Goal: Task Accomplishment & Management: Use online tool/utility

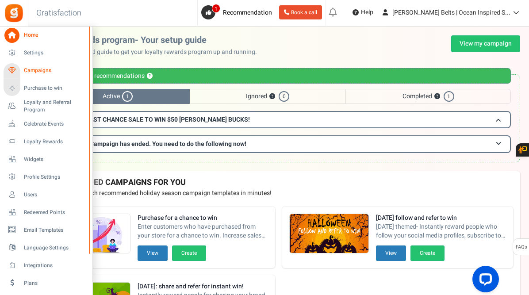
click at [38, 69] on span "Campaigns" at bounding box center [55, 71] width 62 height 8
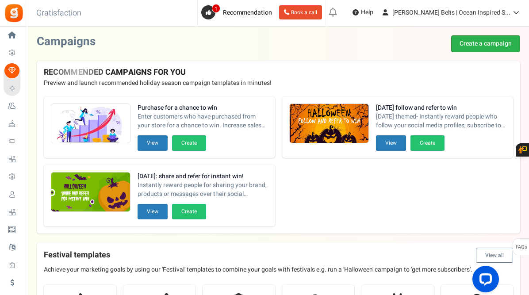
click at [468, 40] on link "Create a campaign" at bounding box center [486, 43] width 69 height 17
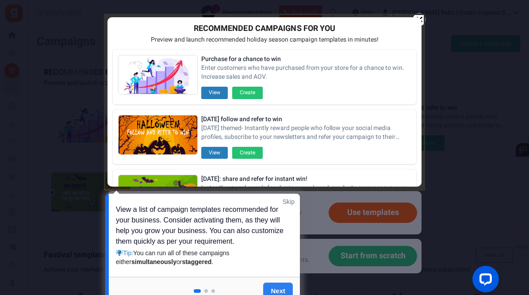
click at [283, 289] on link "Next" at bounding box center [278, 292] width 30 height 18
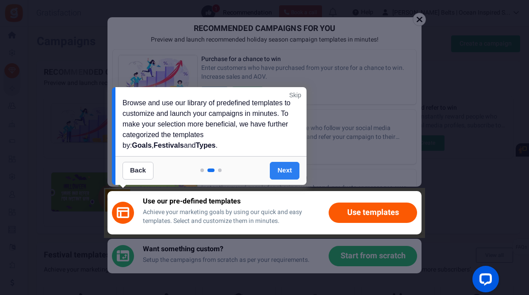
click at [290, 166] on link "Next" at bounding box center [285, 171] width 30 height 18
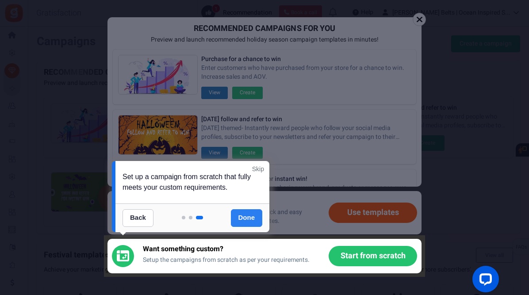
scroll to position [122, 0]
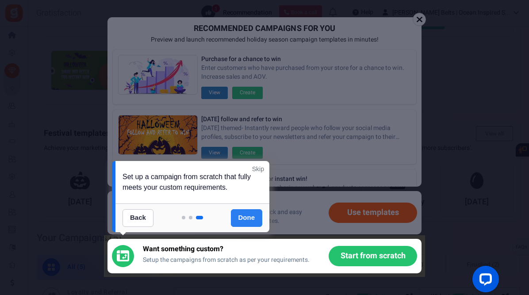
click at [251, 217] on link "Done" at bounding box center [247, 218] width 32 height 18
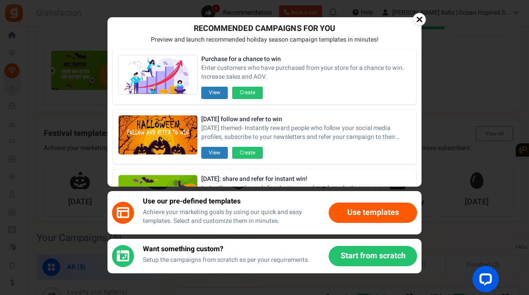
click at [357, 258] on button "Start from scratch" at bounding box center [373, 256] width 89 height 20
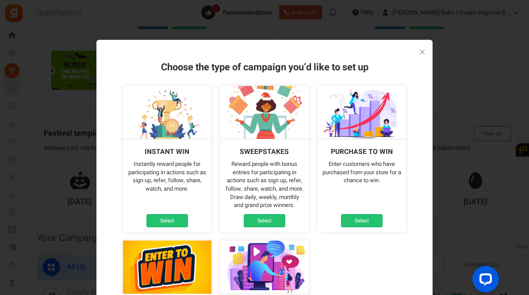
drag, startPoint x: 527, startPoint y: 86, endPoint x: 527, endPoint y: 118, distance: 32.3
click at [527, 122] on div "× Choose the type of campaign you’d like to set up Instant win Instantly reward…" at bounding box center [264, 147] width 529 height 295
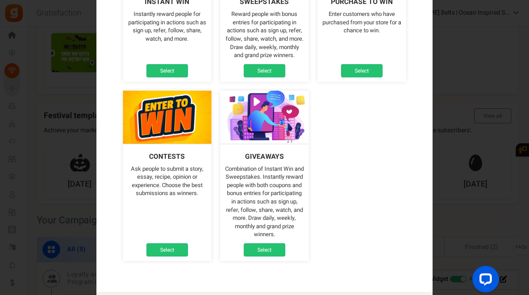
scroll to position [159, 0]
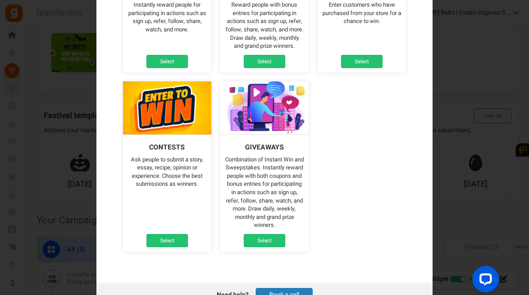
click at [346, 153] on ul "Instant win Instantly reward people for participating in actions such as sign u…" at bounding box center [265, 89] width 292 height 334
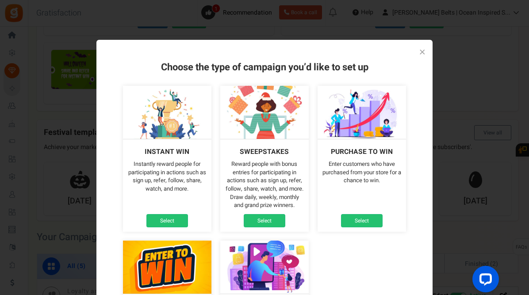
scroll to position [122, 0]
click at [423, 50] on link "×" at bounding box center [423, 52] width 6 height 9
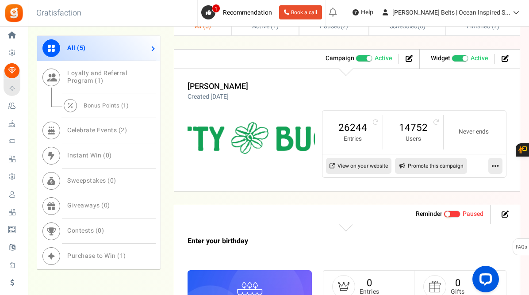
scroll to position [370, 0]
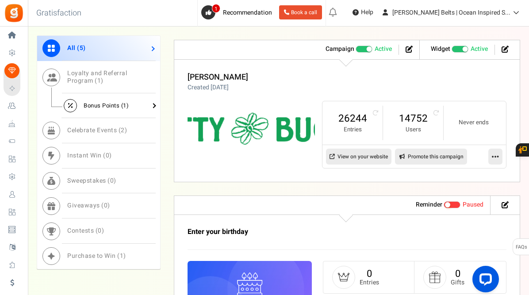
click at [108, 106] on span "Bonus Points ( 1 )" at bounding box center [106, 105] width 45 height 8
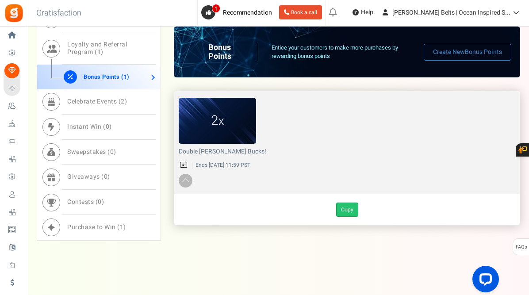
click at [349, 211] on link "Copy" at bounding box center [347, 210] width 22 height 14
type input "Copy of Double [PERSON_NAME] Bucks!"
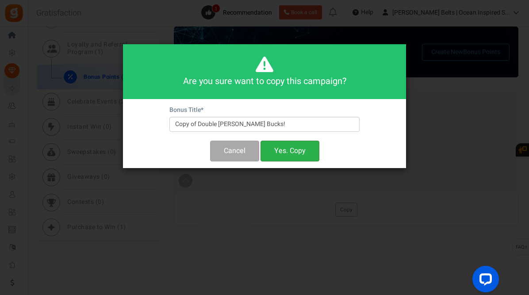
click at [292, 155] on button "Yes. Copy" at bounding box center [290, 151] width 59 height 21
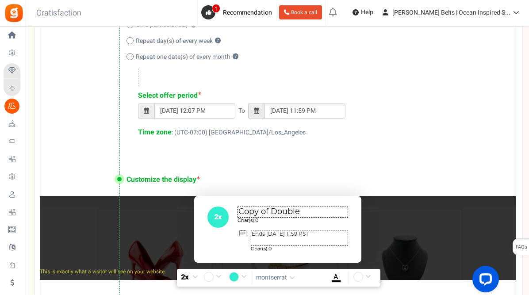
scroll to position [463, 0]
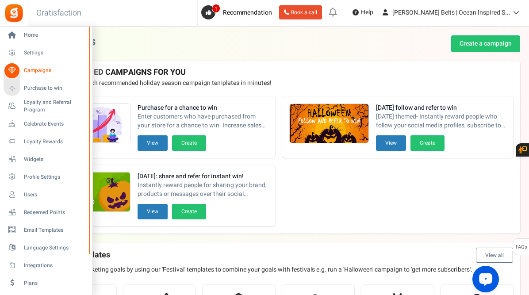
click at [37, 69] on span "Campaigns" at bounding box center [55, 71] width 62 height 8
click at [43, 229] on span "Email Templates" at bounding box center [55, 231] width 62 height 8
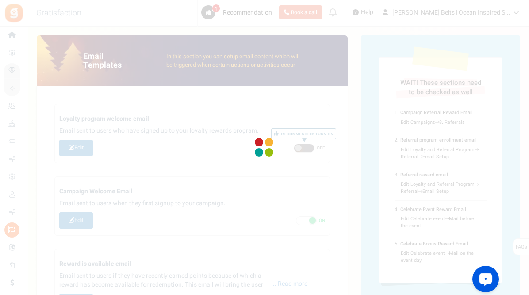
click at [24, 92] on div at bounding box center [264, 147] width 529 height 295
